Goal: Task Accomplishment & Management: Manage account settings

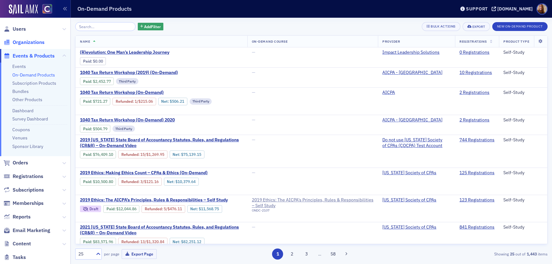
click at [29, 41] on span "Organizations" at bounding box center [29, 42] width 32 height 7
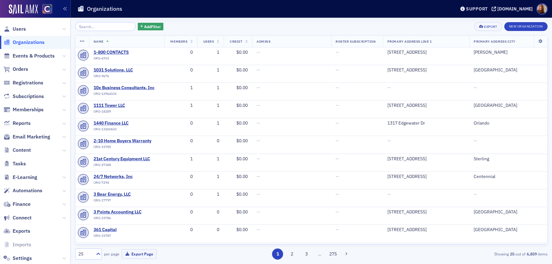
click at [88, 28] on input "search" at bounding box center [105, 26] width 60 height 9
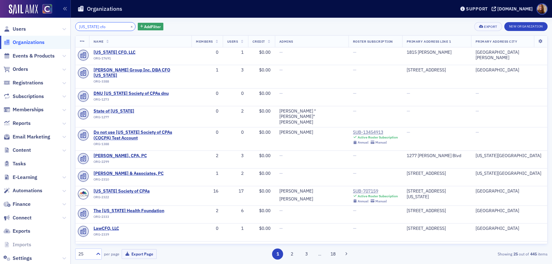
click at [82, 26] on input "[US_STATE] cfo" at bounding box center [105, 26] width 60 height 9
click at [84, 26] on input "[US_STATE] cfo" at bounding box center [105, 26] width 60 height 9
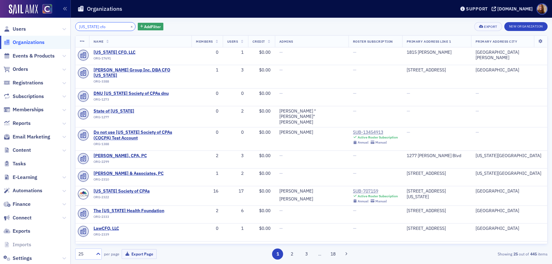
paste input "[PERSON_NAME] & Company, Inc."
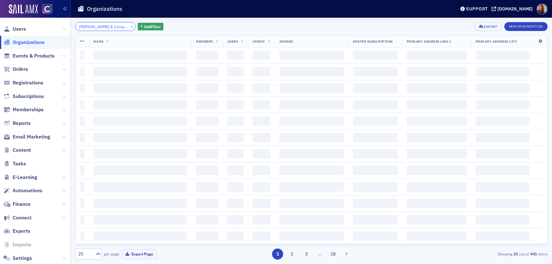
scroll to position [0, 16]
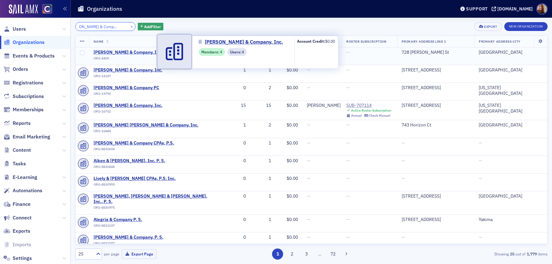
type input "[PERSON_NAME] & Company, Inc."
click at [137, 52] on span "[PERSON_NAME] & Company, Inc." at bounding box center [128, 53] width 69 height 6
select select "US"
